Goal: Check status

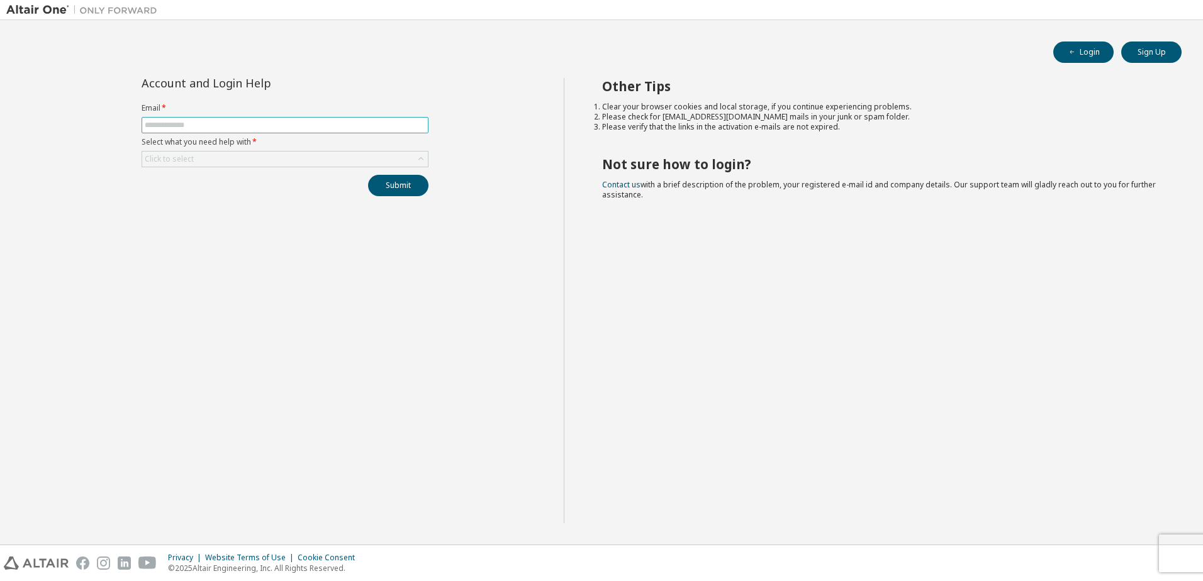
drag, startPoint x: 0, startPoint y: 0, endPoint x: 231, endPoint y: 125, distance: 262.3
click at [231, 125] on input "text" at bounding box center [285, 125] width 281 height 10
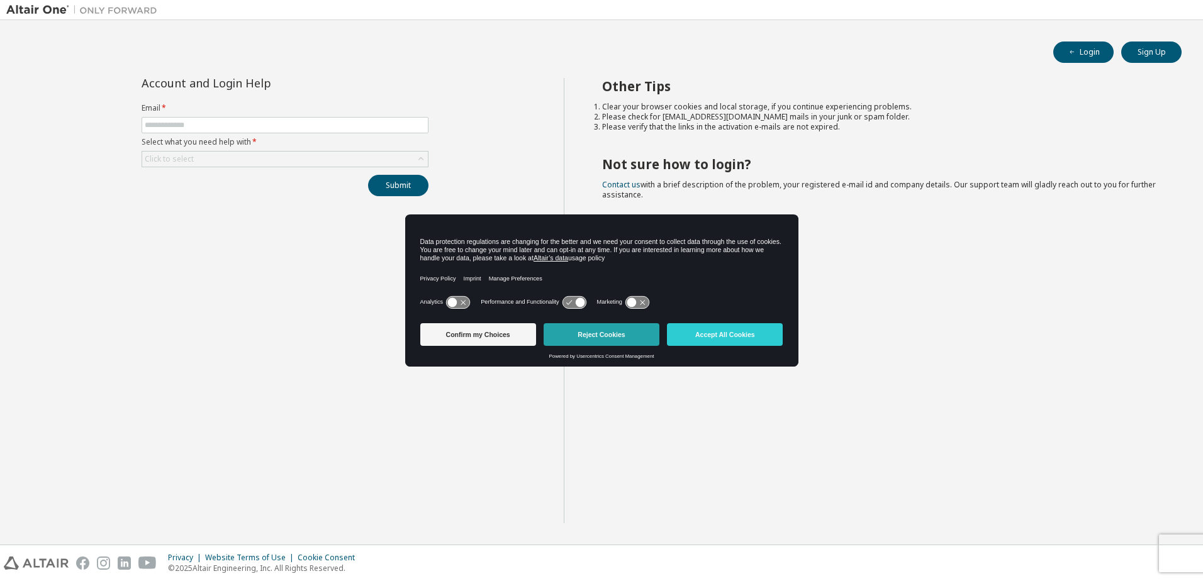
click at [605, 333] on button "Reject Cookies" at bounding box center [601, 334] width 116 height 23
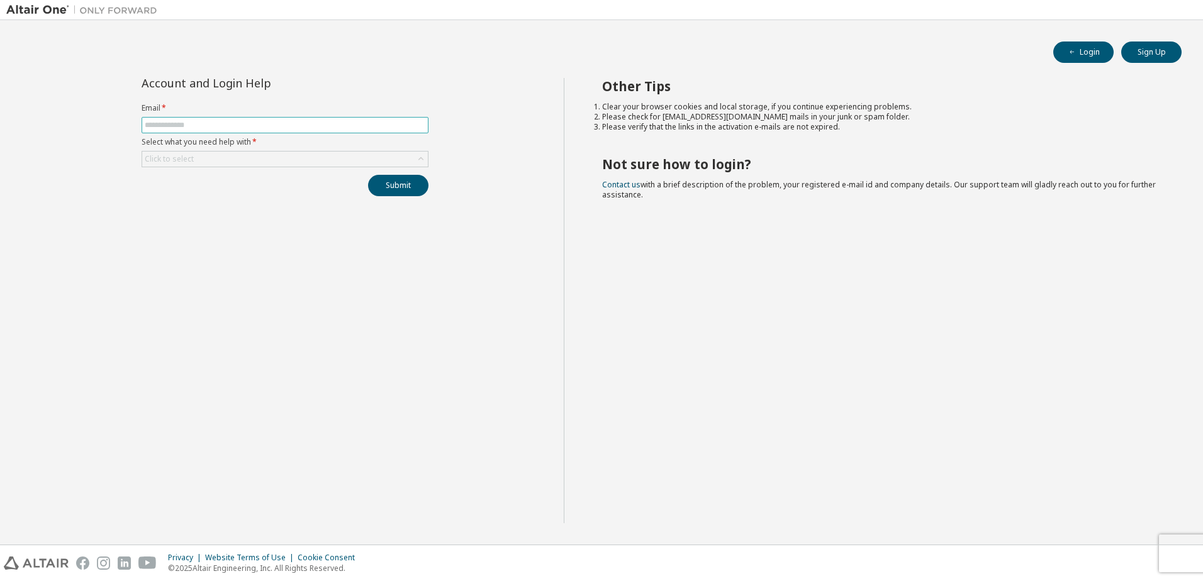
click at [203, 119] on span at bounding box center [285, 125] width 287 height 16
click at [208, 131] on span at bounding box center [285, 125] width 287 height 16
click at [203, 127] on input "text" at bounding box center [285, 125] width 281 height 10
type input "**********"
click at [295, 160] on div "Click to select" at bounding box center [285, 159] width 286 height 15
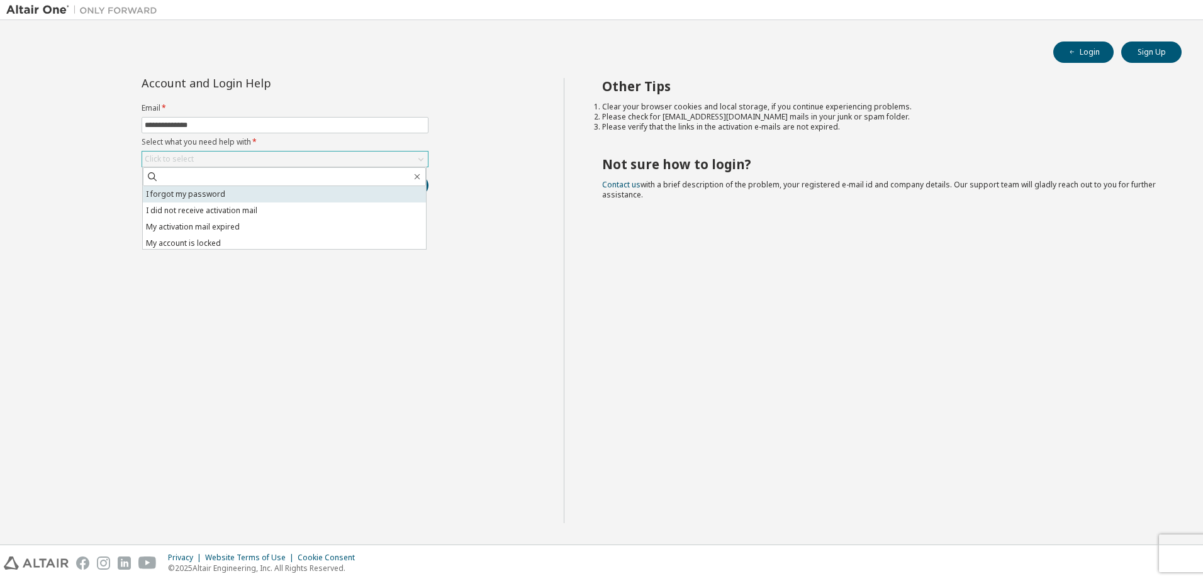
click at [226, 195] on li "I forgot my password" at bounding box center [284, 194] width 283 height 16
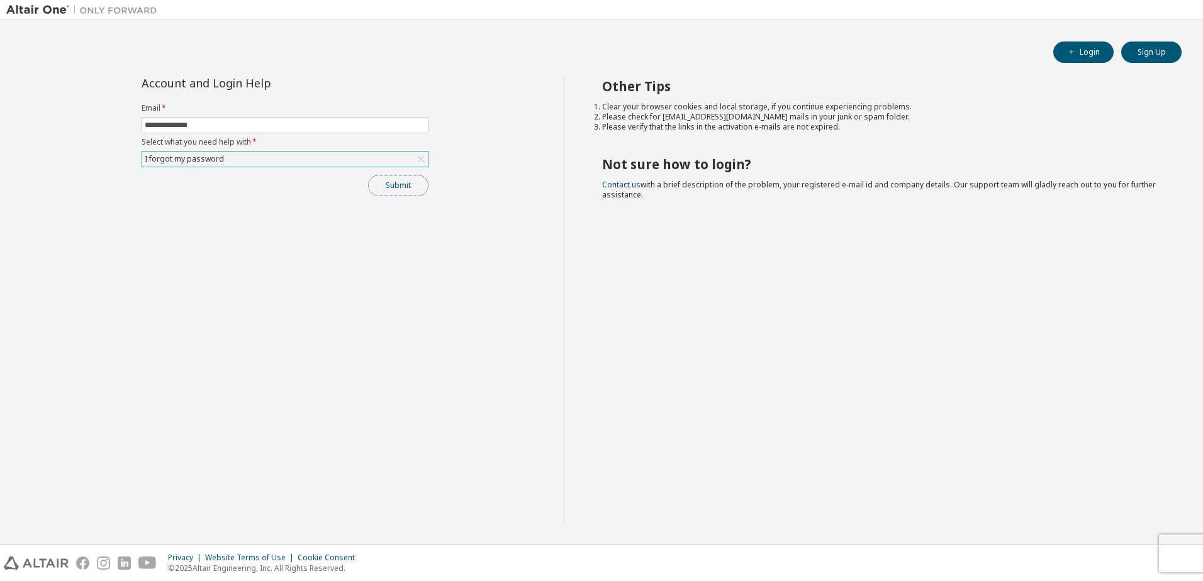
click at [395, 188] on button "Submit" at bounding box center [398, 185] width 60 height 21
click at [414, 185] on button "Submit" at bounding box center [398, 185] width 60 height 21
click at [321, 116] on form "**********" at bounding box center [285, 135] width 287 height 64
click at [313, 125] on input "**********" at bounding box center [285, 125] width 281 height 10
click at [936, 385] on div "Other Tips Clear your browser cookies and local storage, if you continue experi…" at bounding box center [880, 300] width 633 height 445
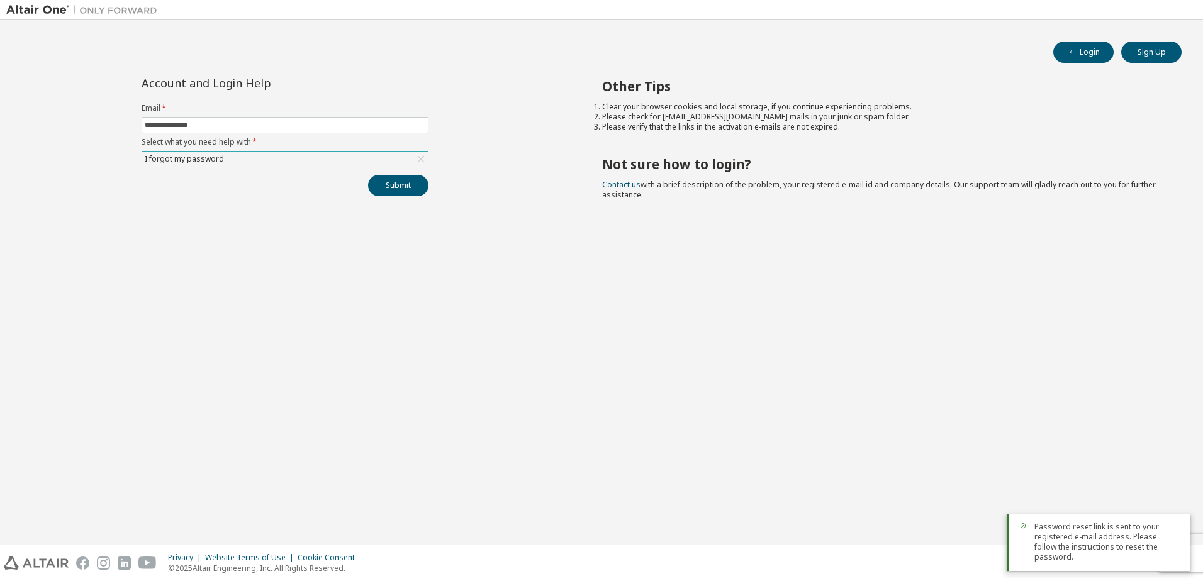
drag, startPoint x: 906, startPoint y: 417, endPoint x: 423, endPoint y: 505, distance: 491.6
click at [905, 417] on div "Other Tips Clear your browser cookies and local storage, if you continue experi…" at bounding box center [880, 300] width 633 height 445
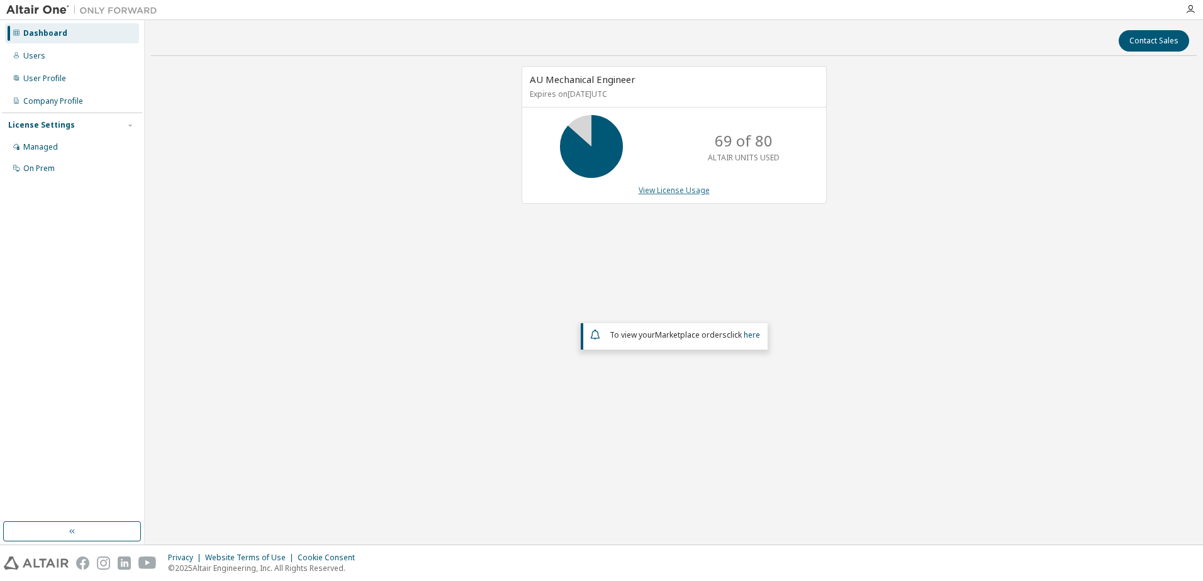
click at [676, 194] on link "View License Usage" at bounding box center [673, 190] width 71 height 11
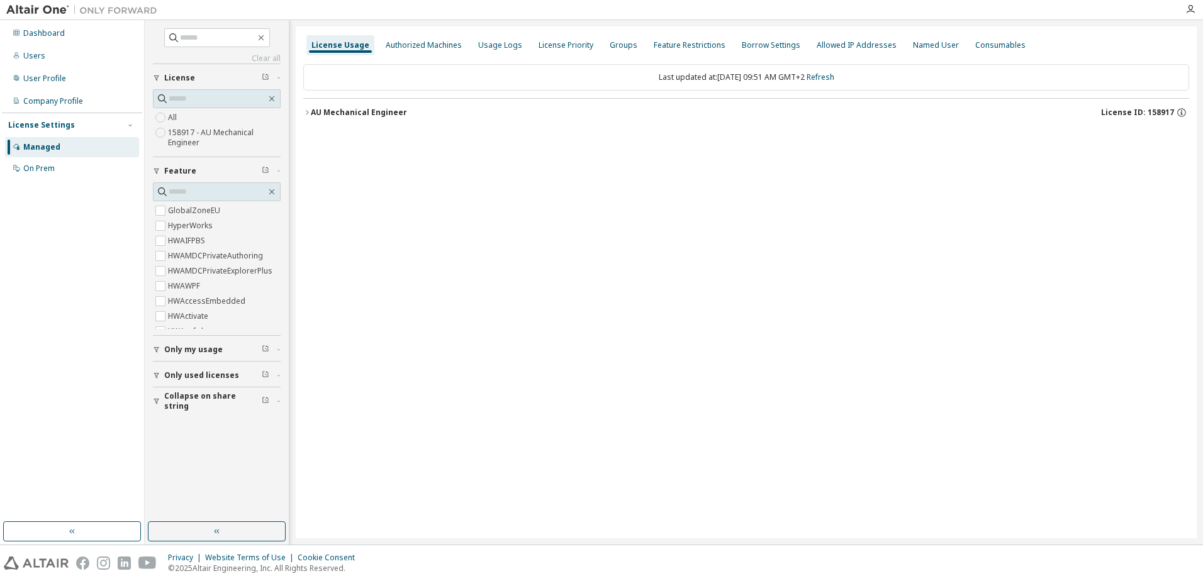
click at [162, 349] on div "button" at bounding box center [158, 350] width 11 height 8
click at [160, 413] on div "button" at bounding box center [158, 412] width 11 height 8
click at [160, 409] on div "button" at bounding box center [158, 412] width 11 height 8
drag, startPoint x: 159, startPoint y: 413, endPoint x: 162, endPoint y: 421, distance: 9.2
click at [158, 413] on icon "button" at bounding box center [157, 412] width 8 height 8
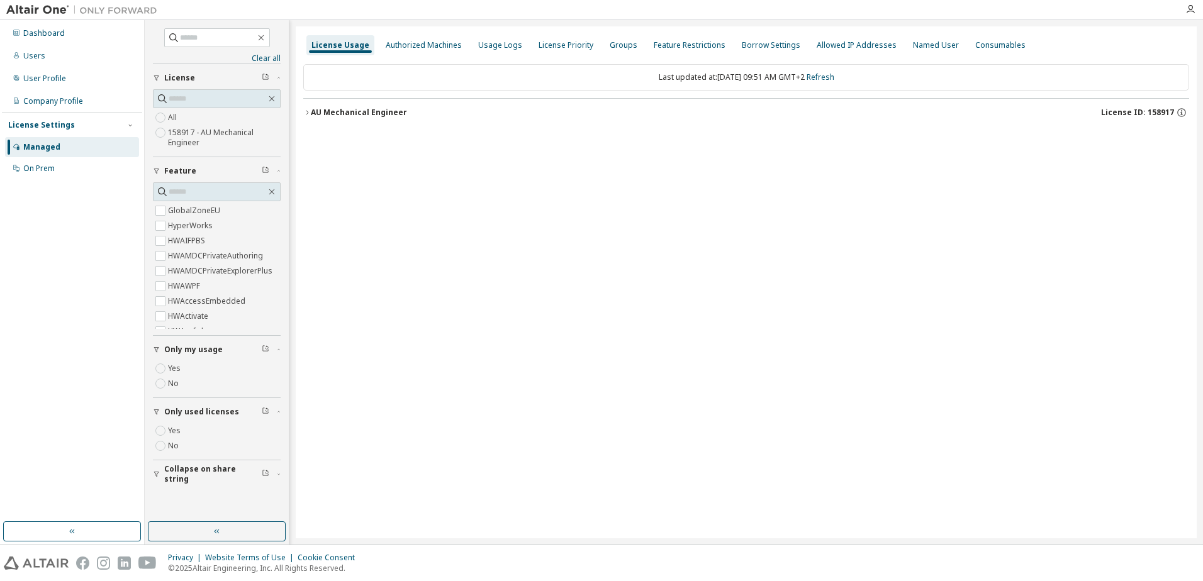
click at [158, 474] on icon "button" at bounding box center [157, 474] width 8 height 8
click at [311, 116] on div "AU Mechanical Engineer" at bounding box center [359, 113] width 96 height 10
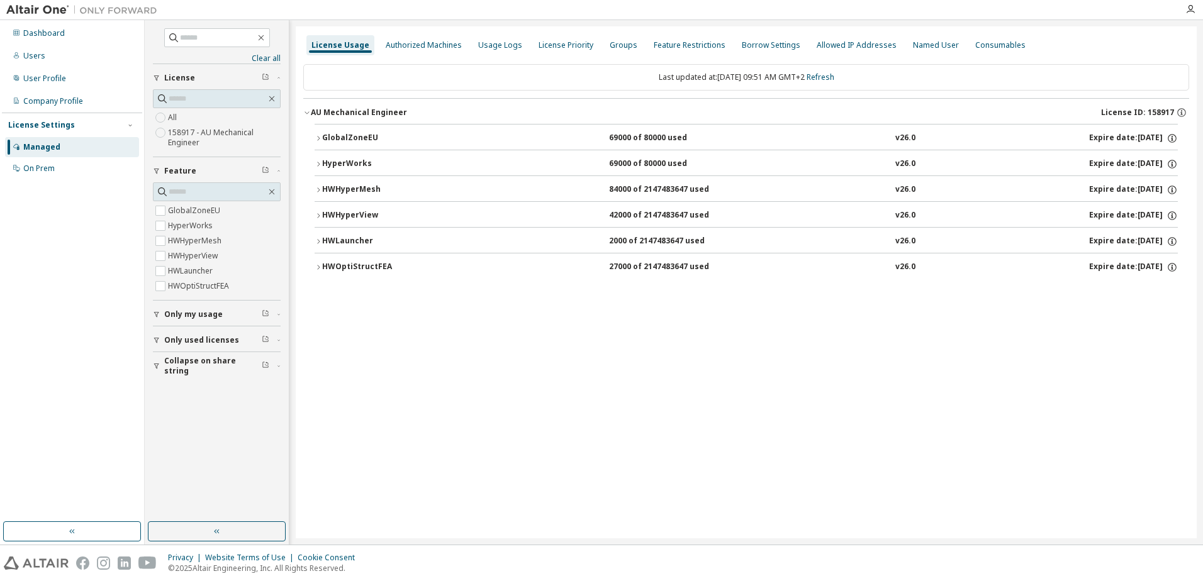
click at [319, 138] on icon "button" at bounding box center [318, 139] width 8 height 8
